Goal: Task Accomplishment & Management: Manage account settings

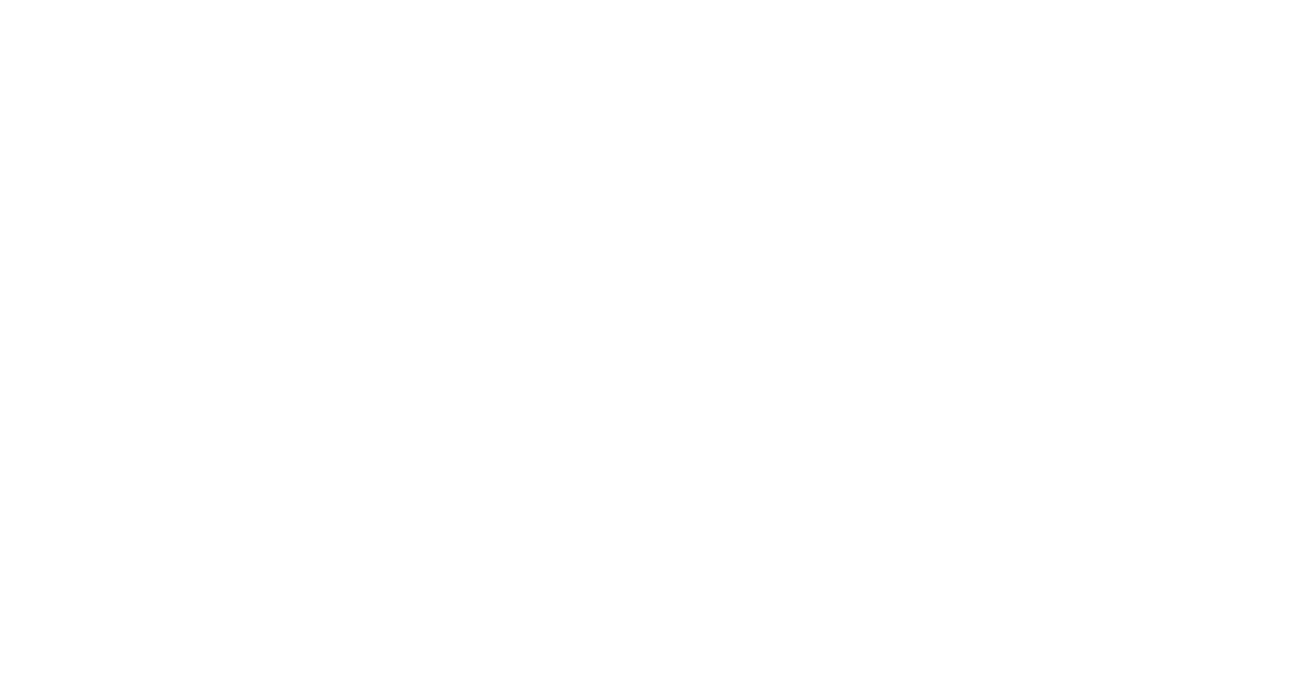
click at [243, 42] on div at bounding box center [648, 339] width 1296 height 679
click at [380, 57] on div at bounding box center [648, 339] width 1296 height 679
